Goal: Use online tool/utility: Utilize a website feature to perform a specific function

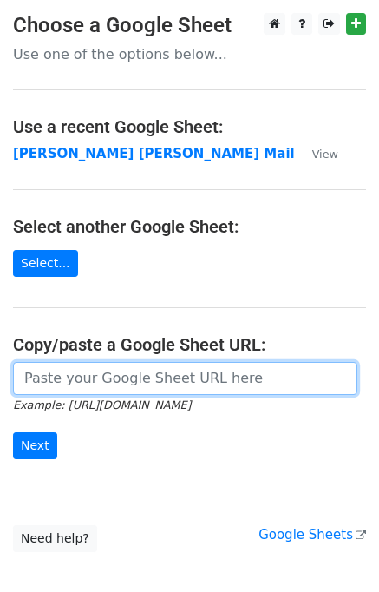
drag, startPoint x: 122, startPoint y: 378, endPoint x: 125, endPoint y: 363, distance: 15.8
click at [122, 378] on input "url" at bounding box center [185, 378] width 344 height 33
type input "https://docs.google.com/spreadsheets/d/1zUKhxjrhozHMhydIMYEveZTpRvy8Oh7onxeYEfa…"
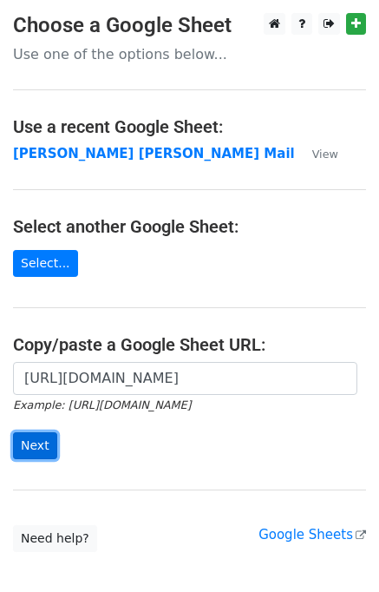
click at [26, 441] on input "Next" at bounding box center [35, 445] width 44 height 27
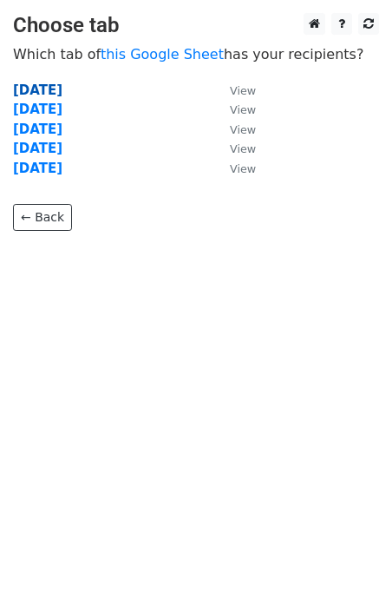
click at [32, 96] on strong "[DATE]" at bounding box center [37, 90] width 49 height 16
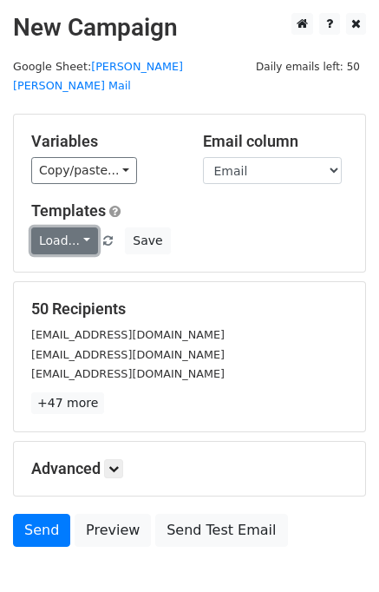
click at [56, 228] on link "Load..." at bounding box center [64, 240] width 67 height 27
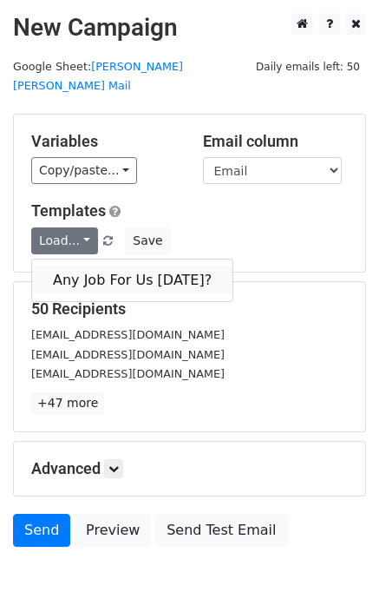
click at [101, 267] on link "Any Job For Us [DATE]?" at bounding box center [132, 280] width 200 height 28
